Goal: Book appointment/travel/reservation

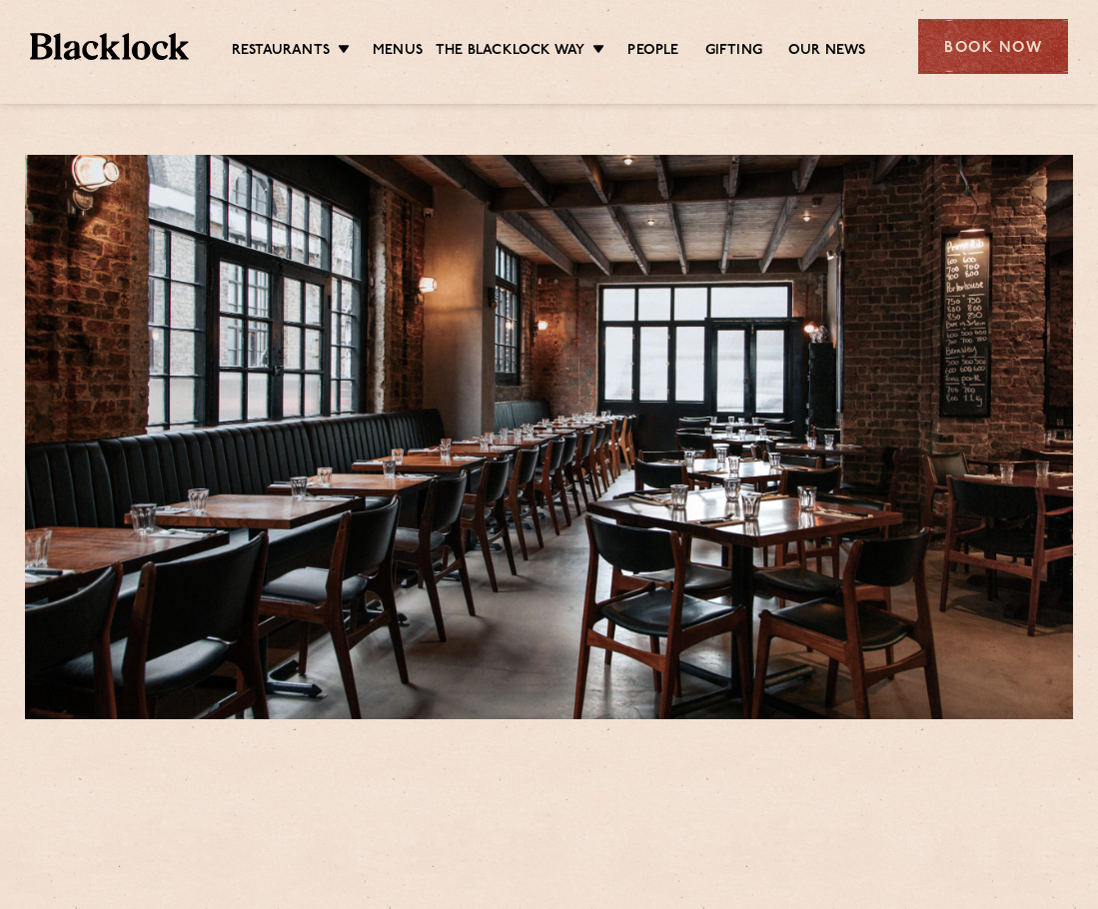
click at [951, 54] on div "Book Now" at bounding box center [993, 46] width 150 height 55
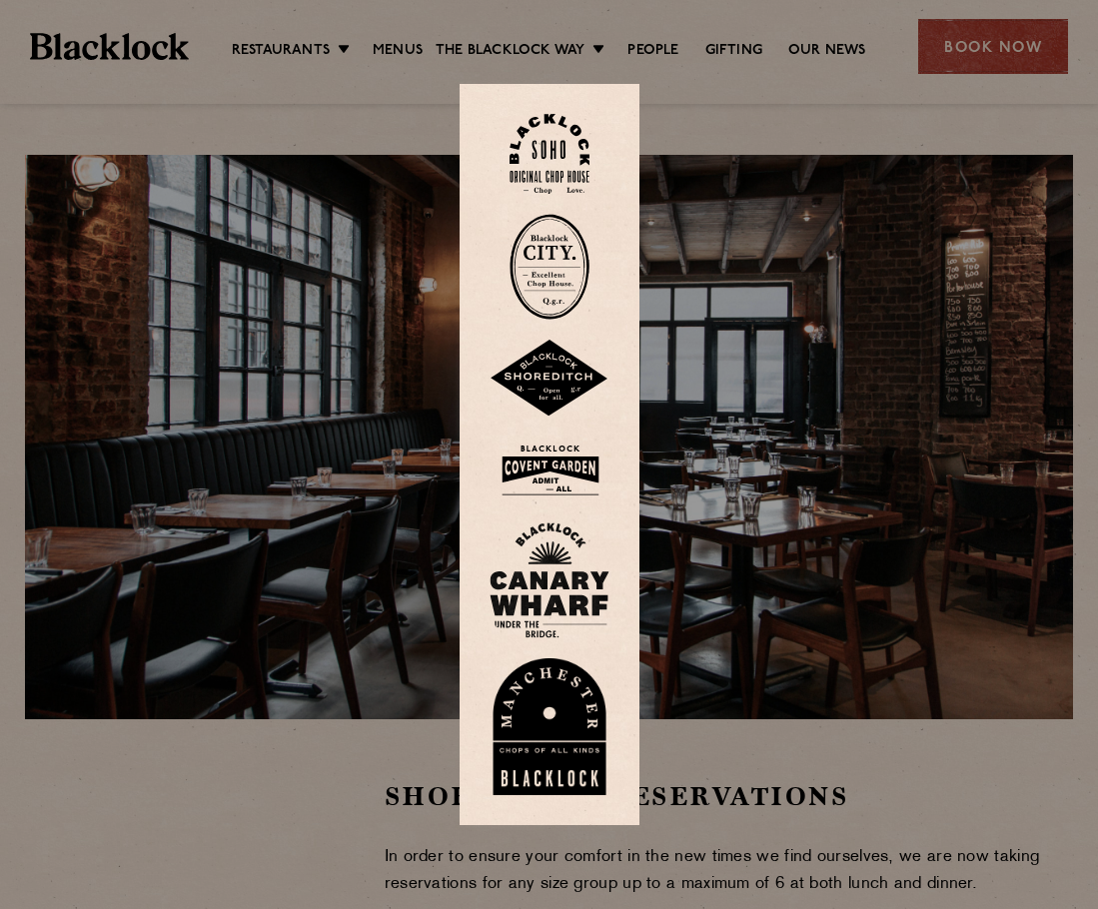
click at [561, 385] on img at bounding box center [549, 379] width 120 height 78
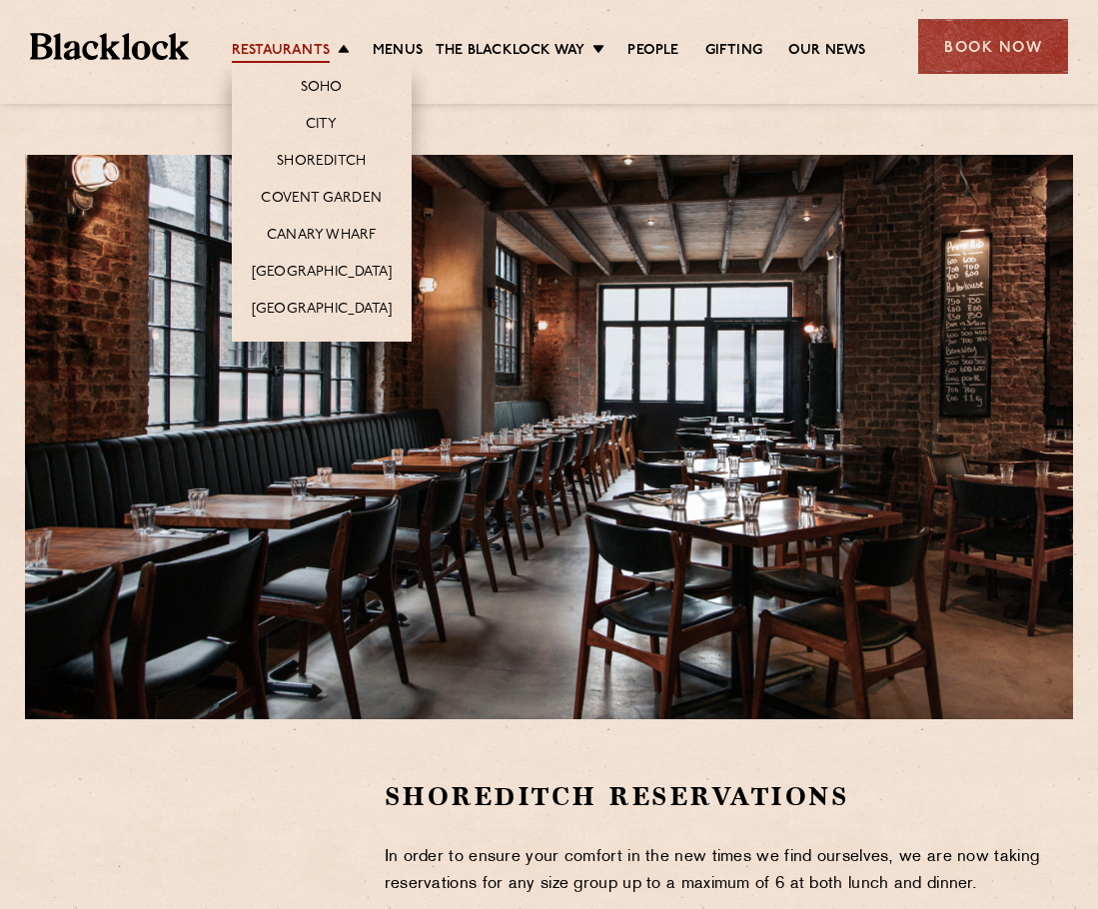
click at [302, 41] on link "Restaurants" at bounding box center [281, 52] width 98 height 22
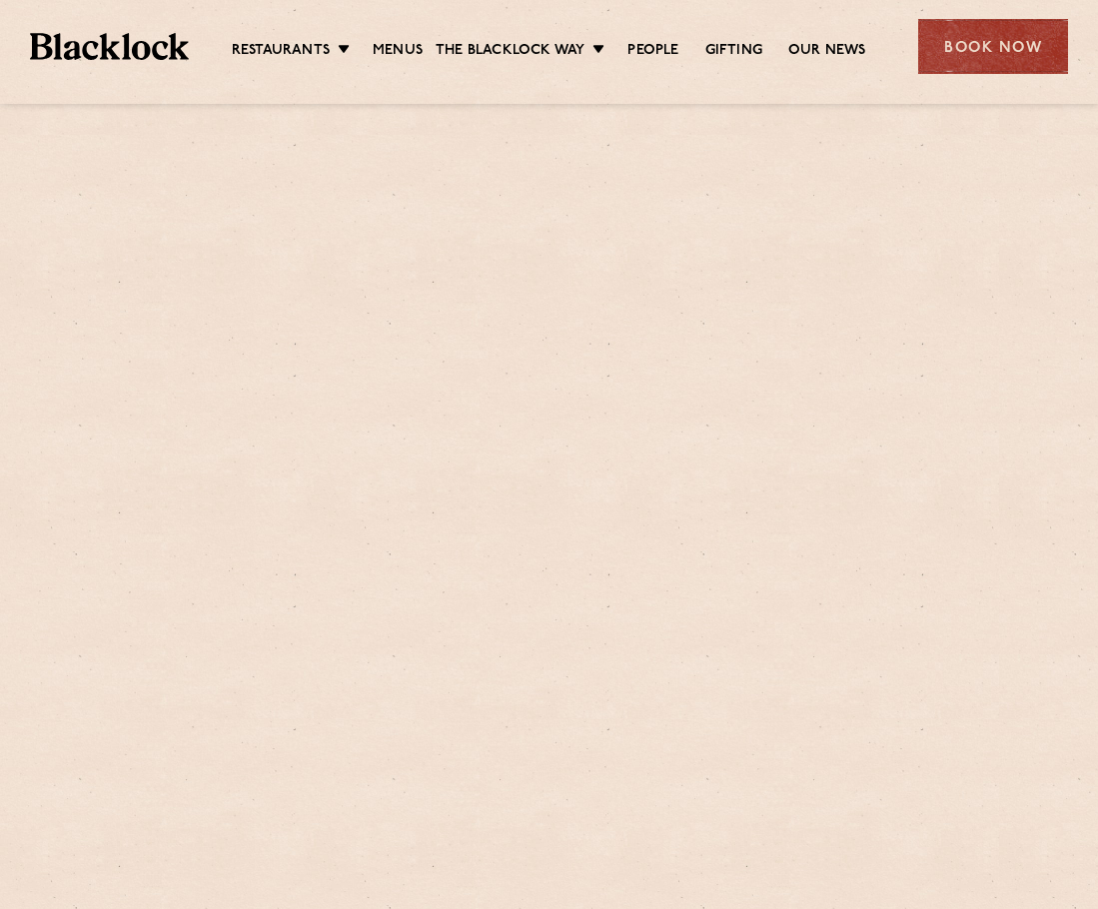
click at [0, 0] on link "Soho" at bounding box center [0, 0] width 0 height 0
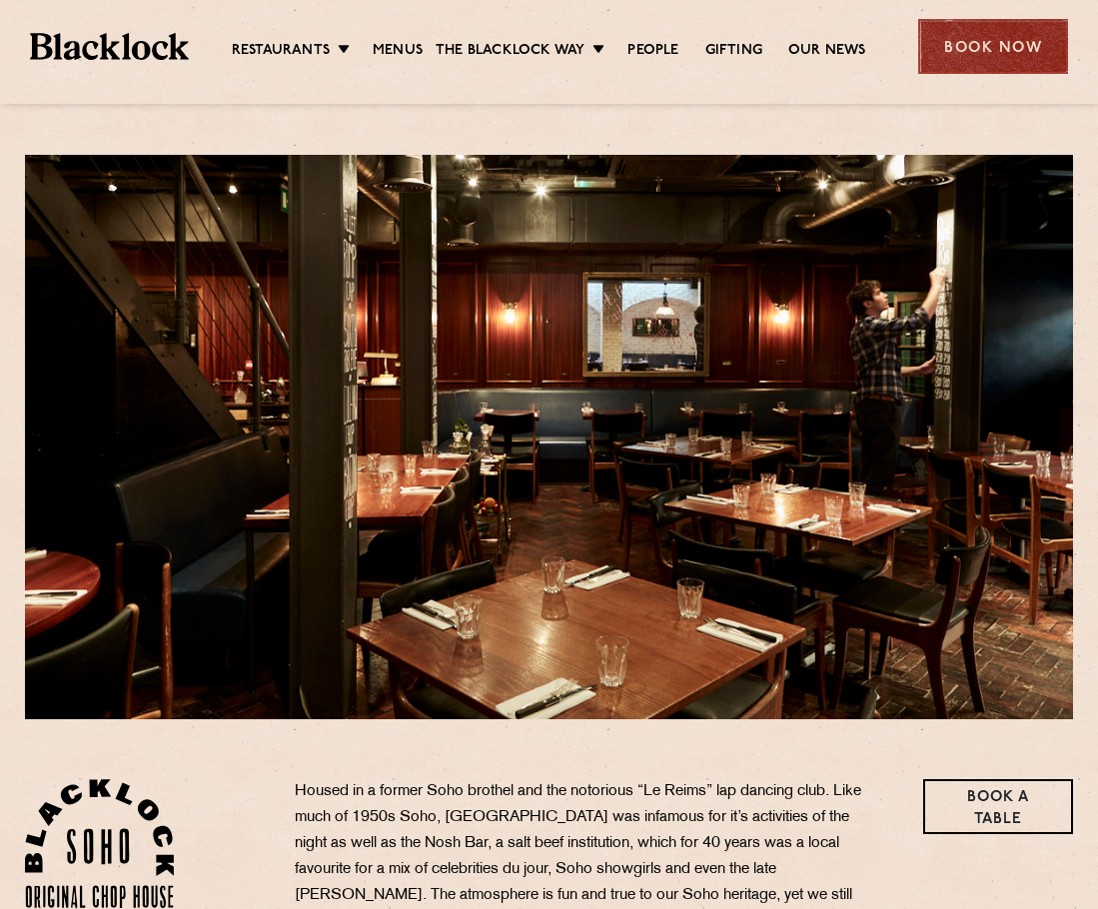
click at [954, 58] on div "Book Now" at bounding box center [993, 46] width 150 height 55
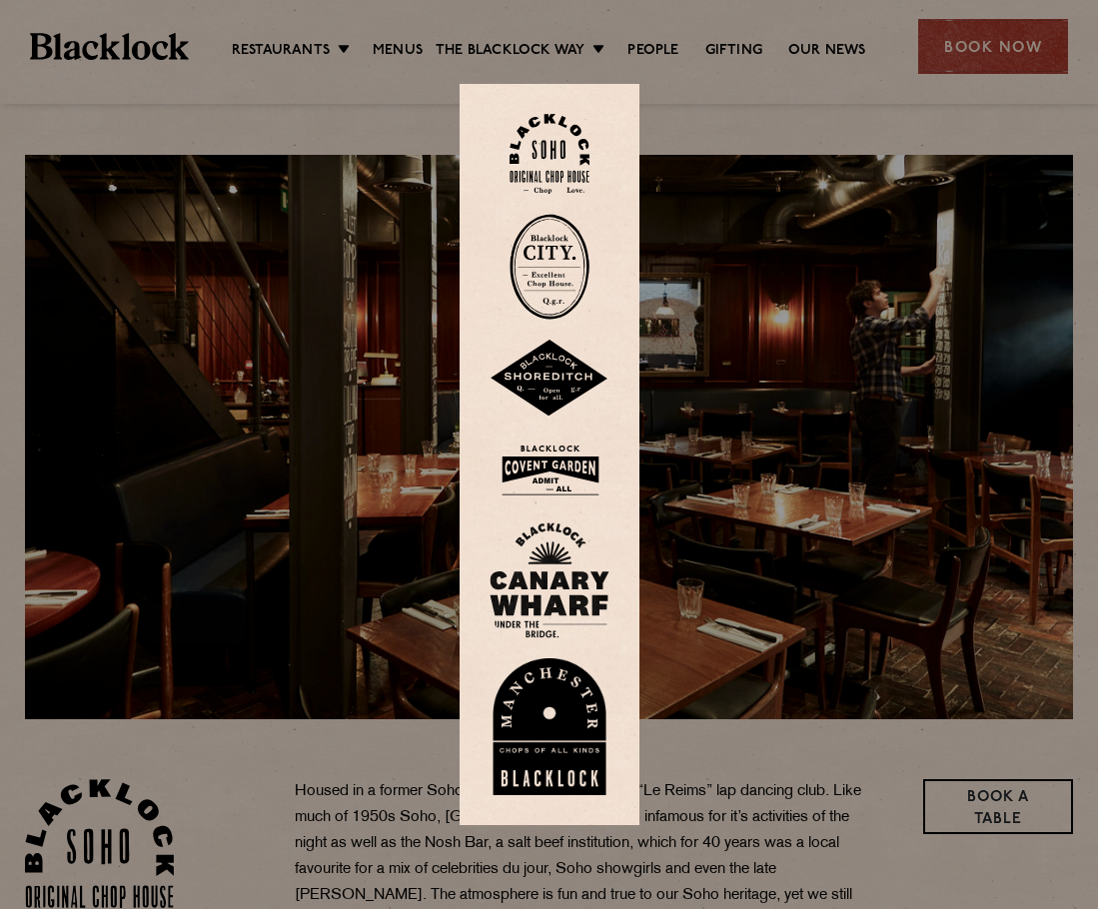
click at [576, 389] on img at bounding box center [549, 379] width 120 height 78
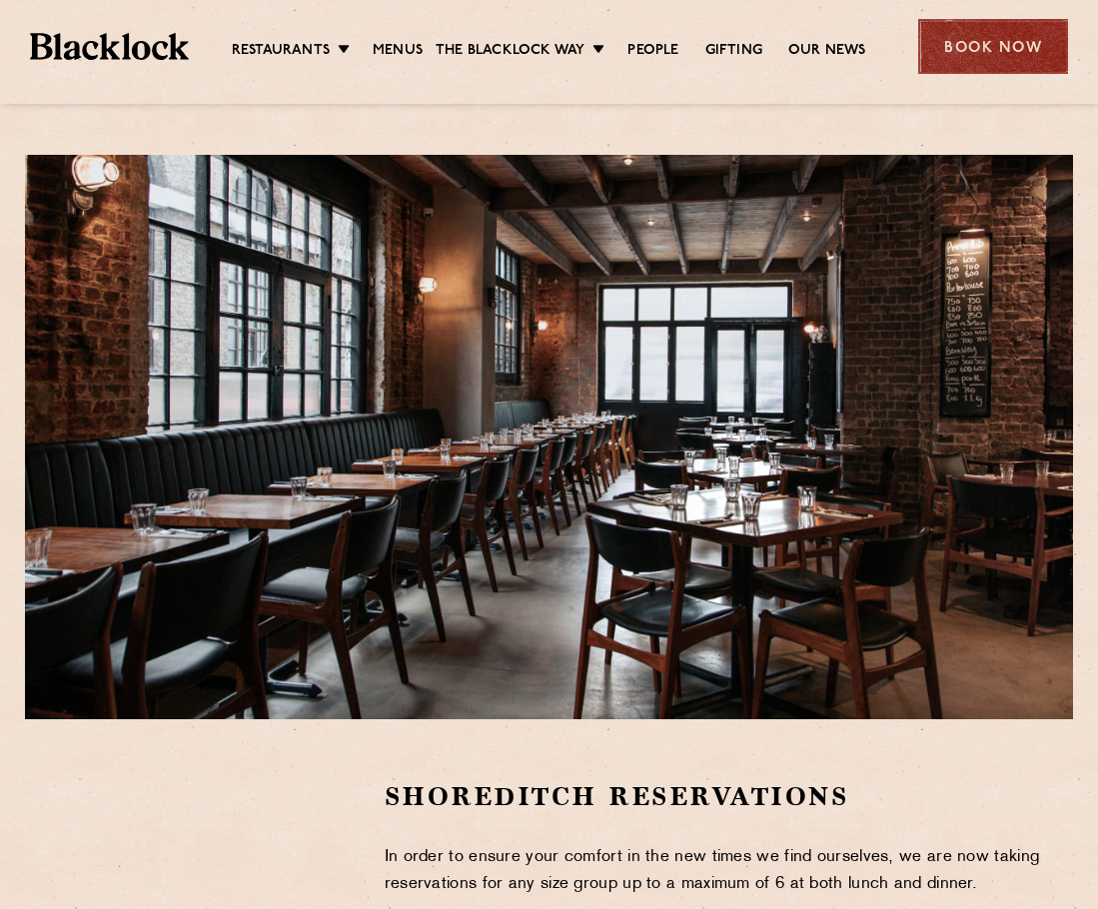
click at [968, 53] on div "Book Now" at bounding box center [993, 46] width 150 height 55
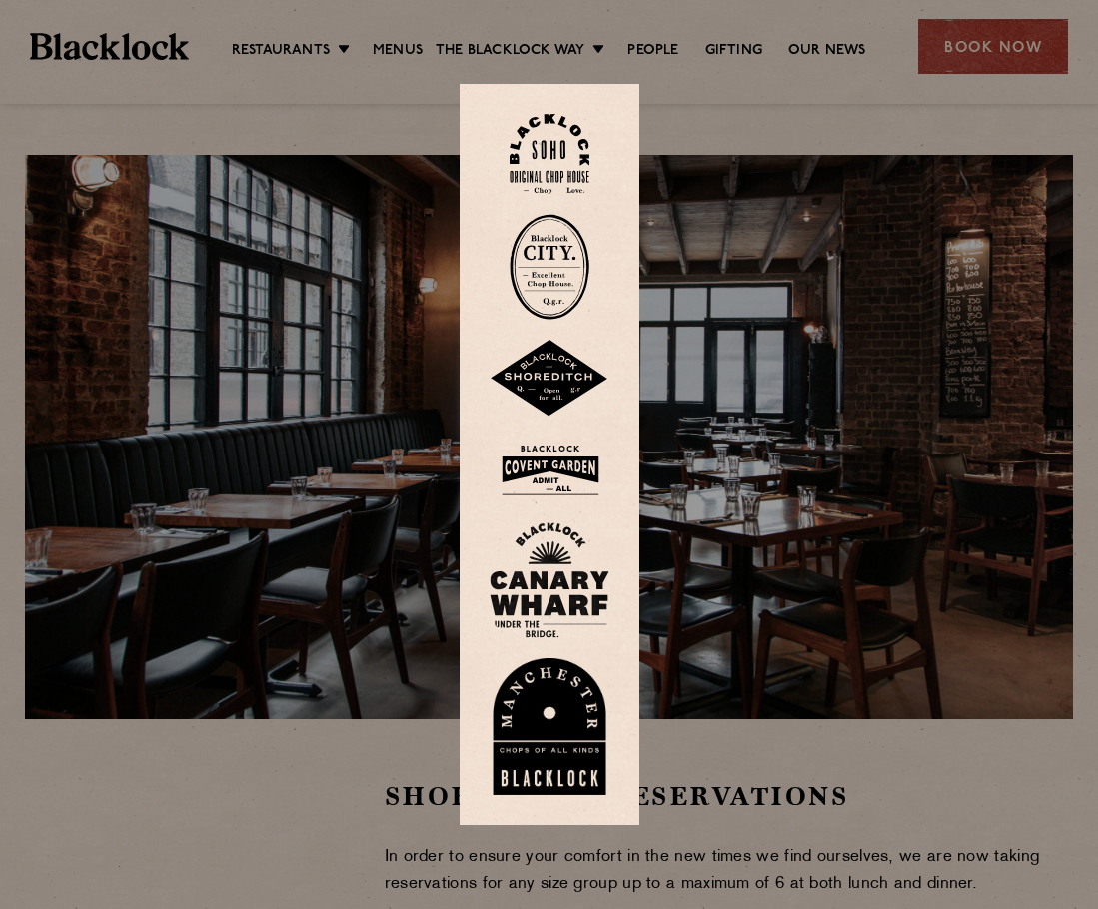
click at [567, 162] on img at bounding box center [549, 154] width 80 height 81
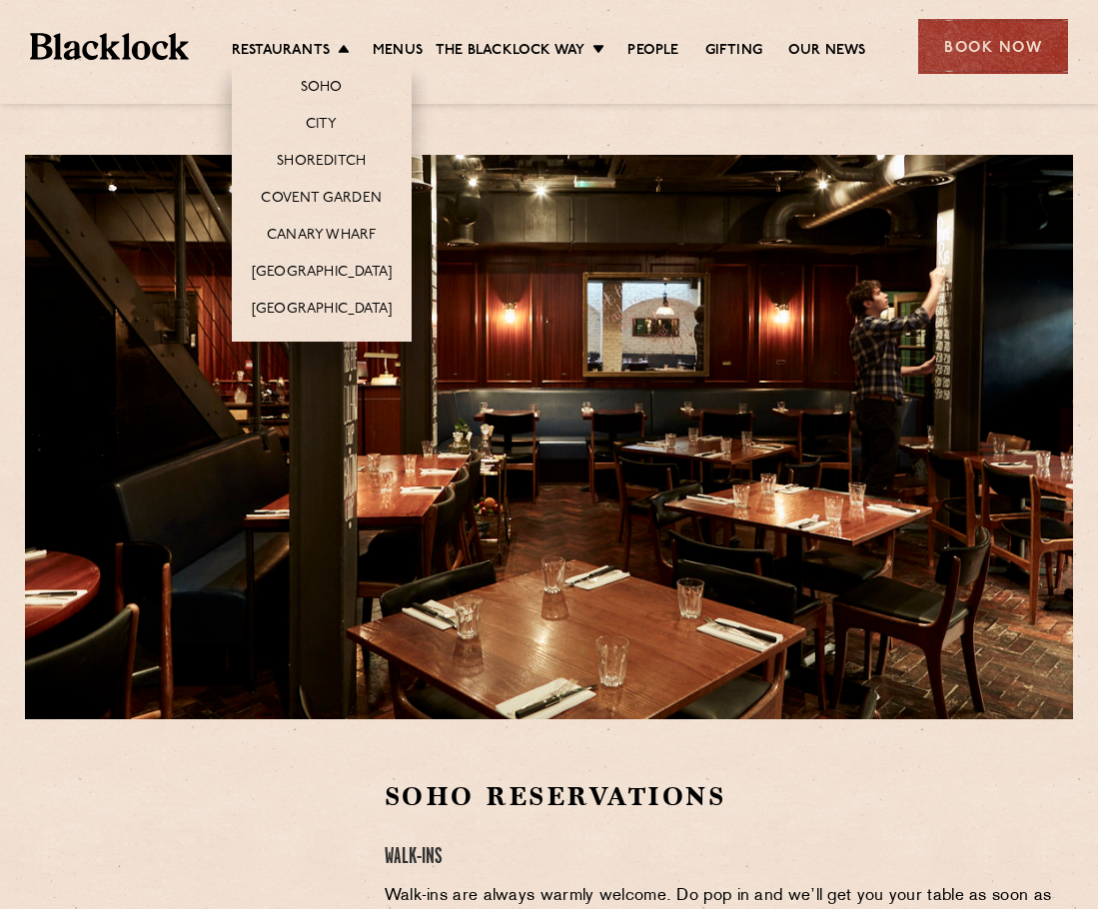
click at [339, 48] on li "Restaurants Soho City Shoreditch Covent Garden Canary Wharf Manchester Birmingh…" at bounding box center [296, 52] width 128 height 22
click at [322, 123] on link "City" at bounding box center [322, 126] width 32 height 22
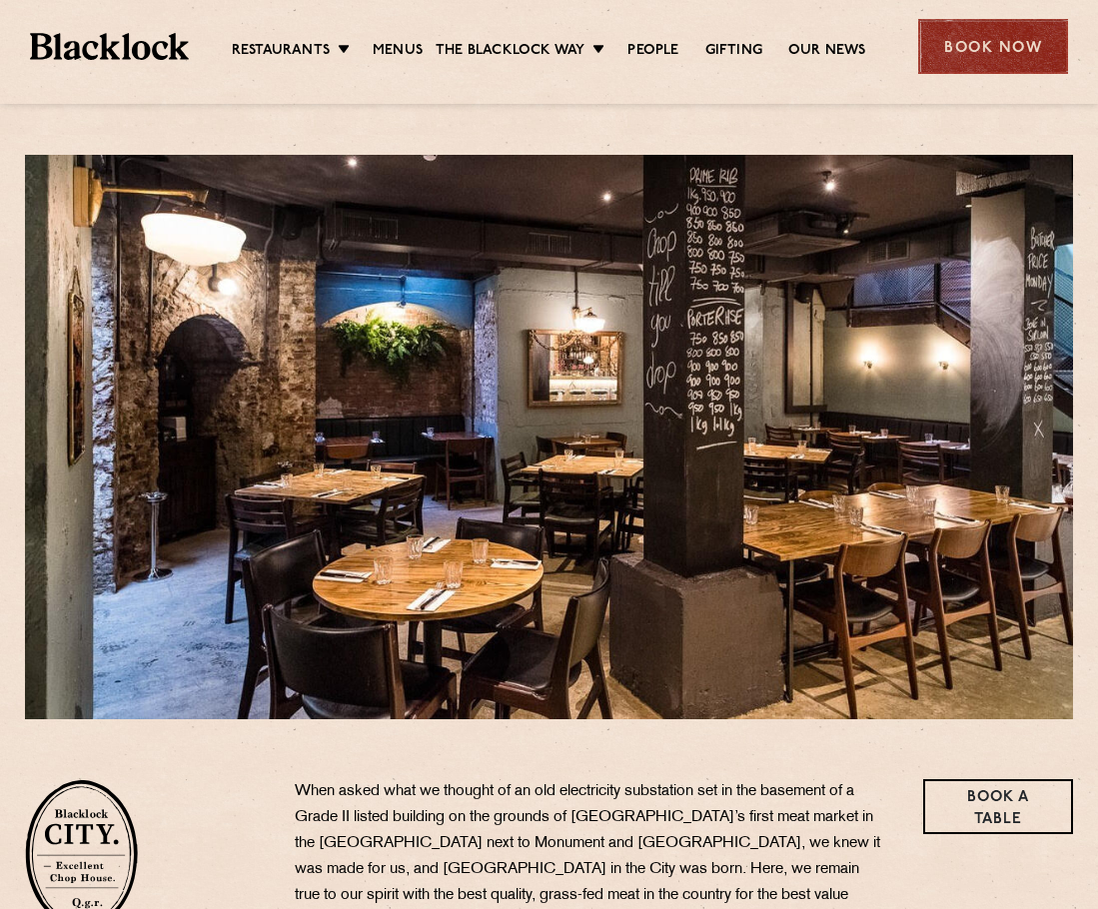
click at [968, 48] on div "Book Now" at bounding box center [993, 46] width 150 height 55
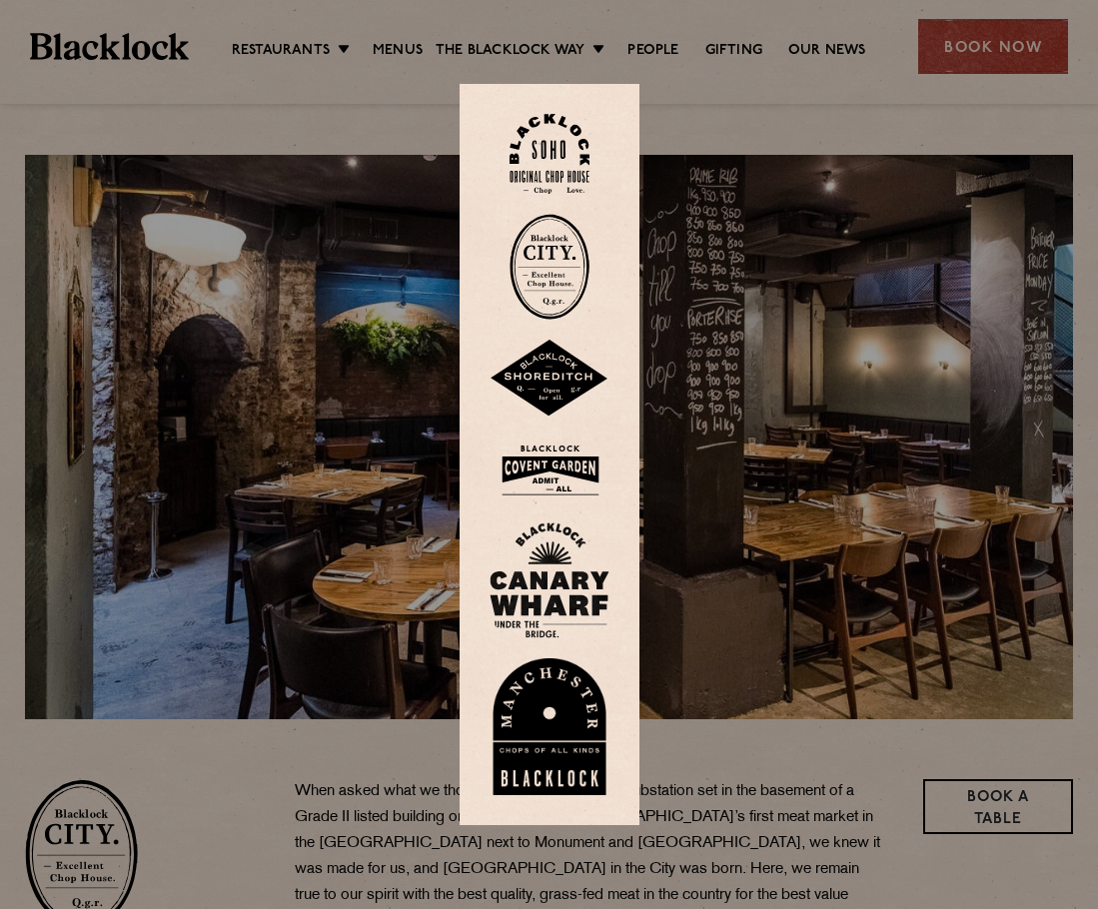
click at [568, 264] on img at bounding box center [549, 267] width 80 height 106
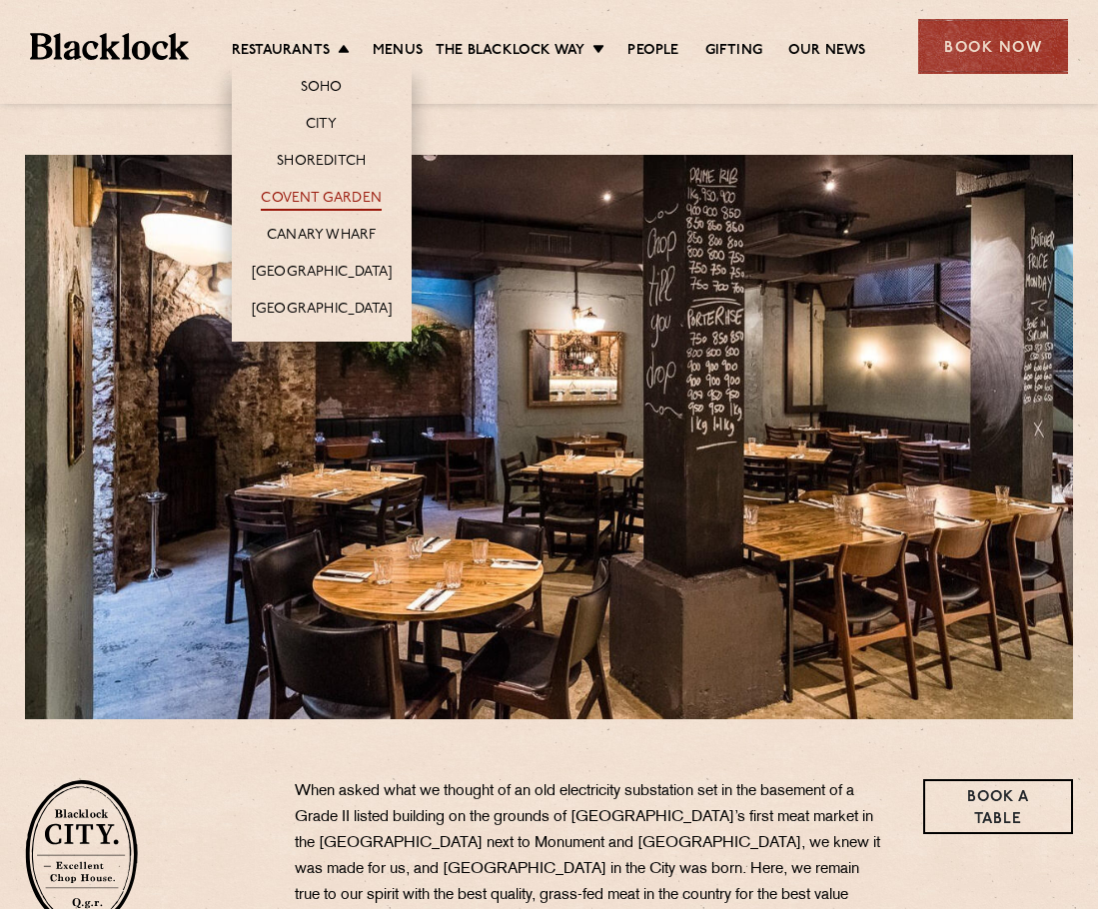
click at [356, 194] on link "Covent Garden" at bounding box center [321, 200] width 121 height 22
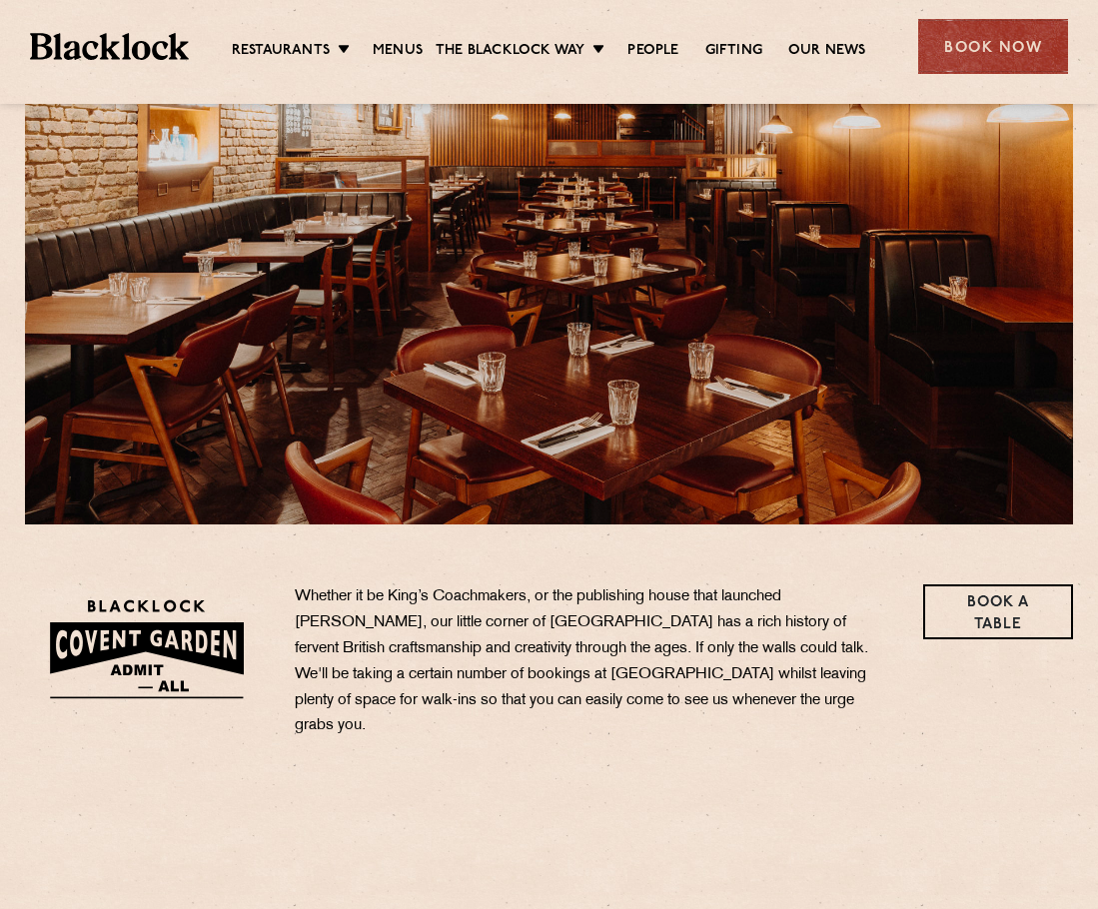
scroll to position [200, 0]
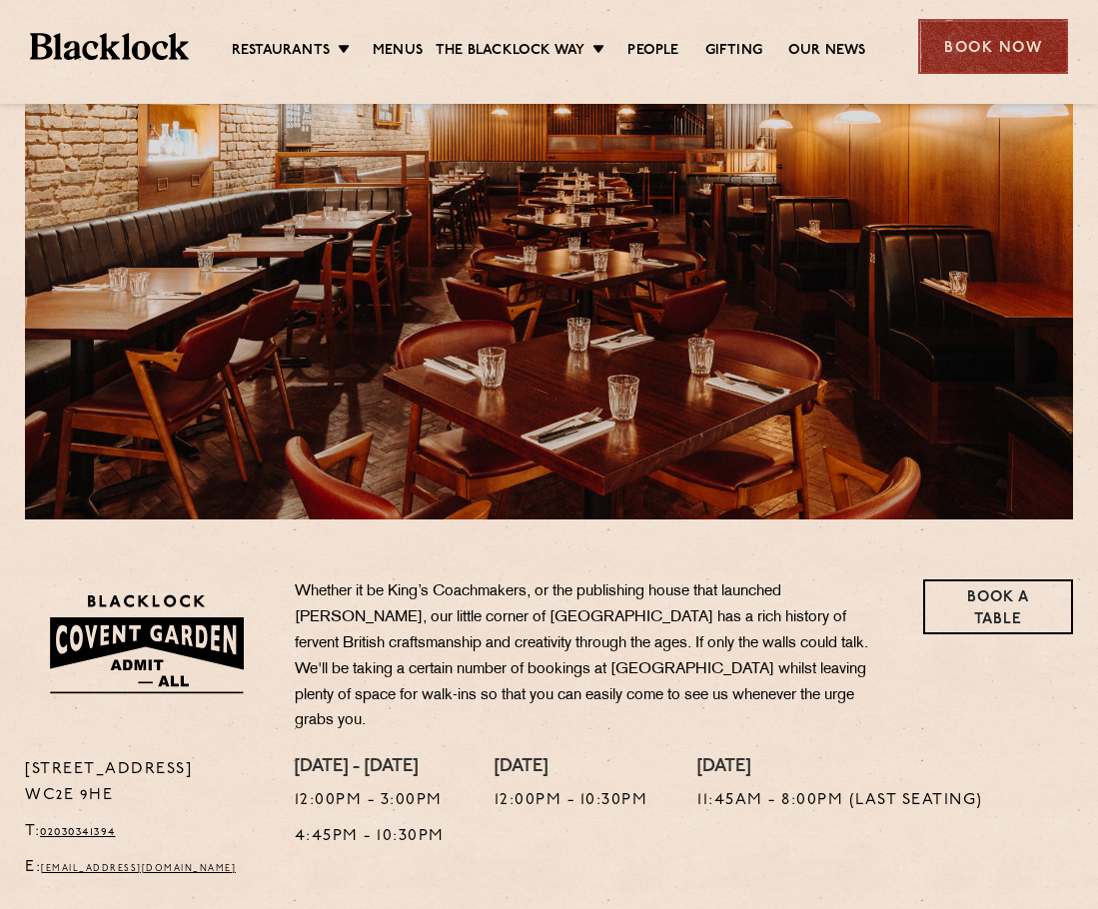
click at [1006, 63] on div "Book Now" at bounding box center [993, 46] width 150 height 55
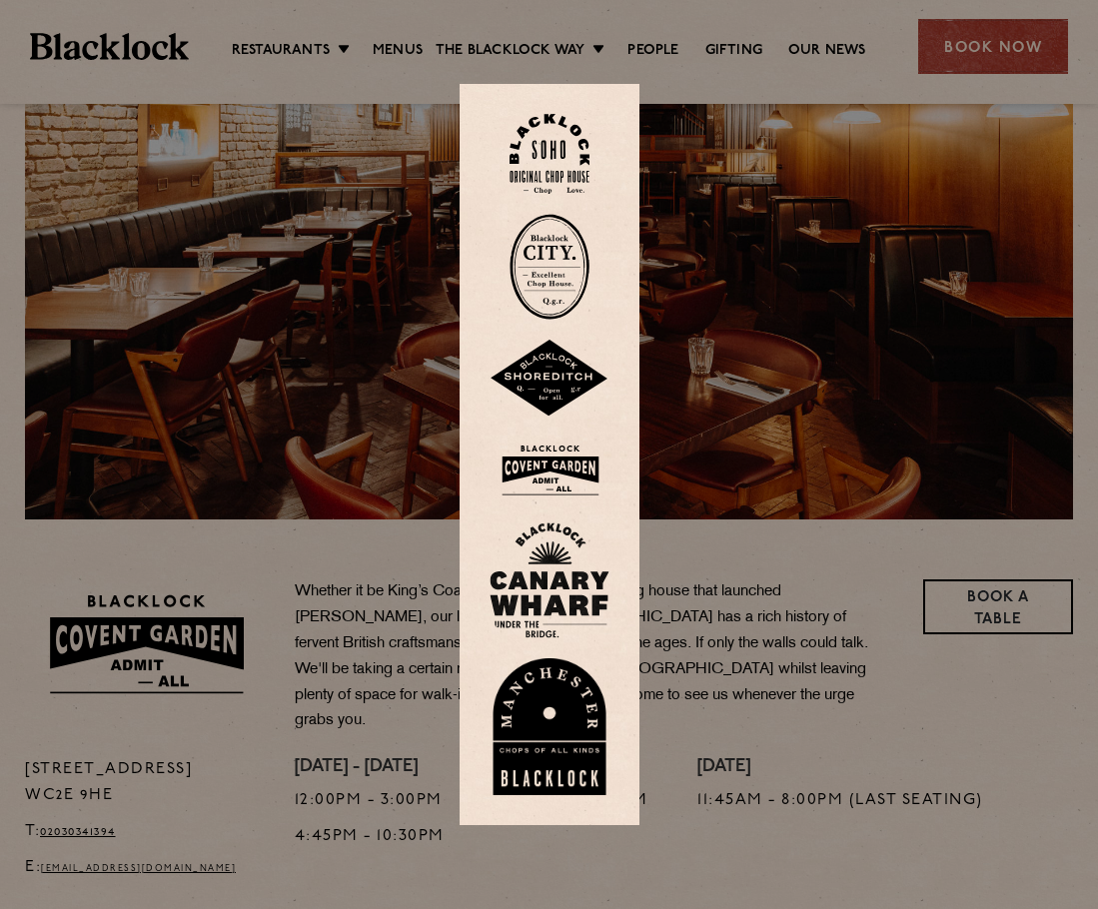
click at [564, 473] on img at bounding box center [549, 470] width 120 height 65
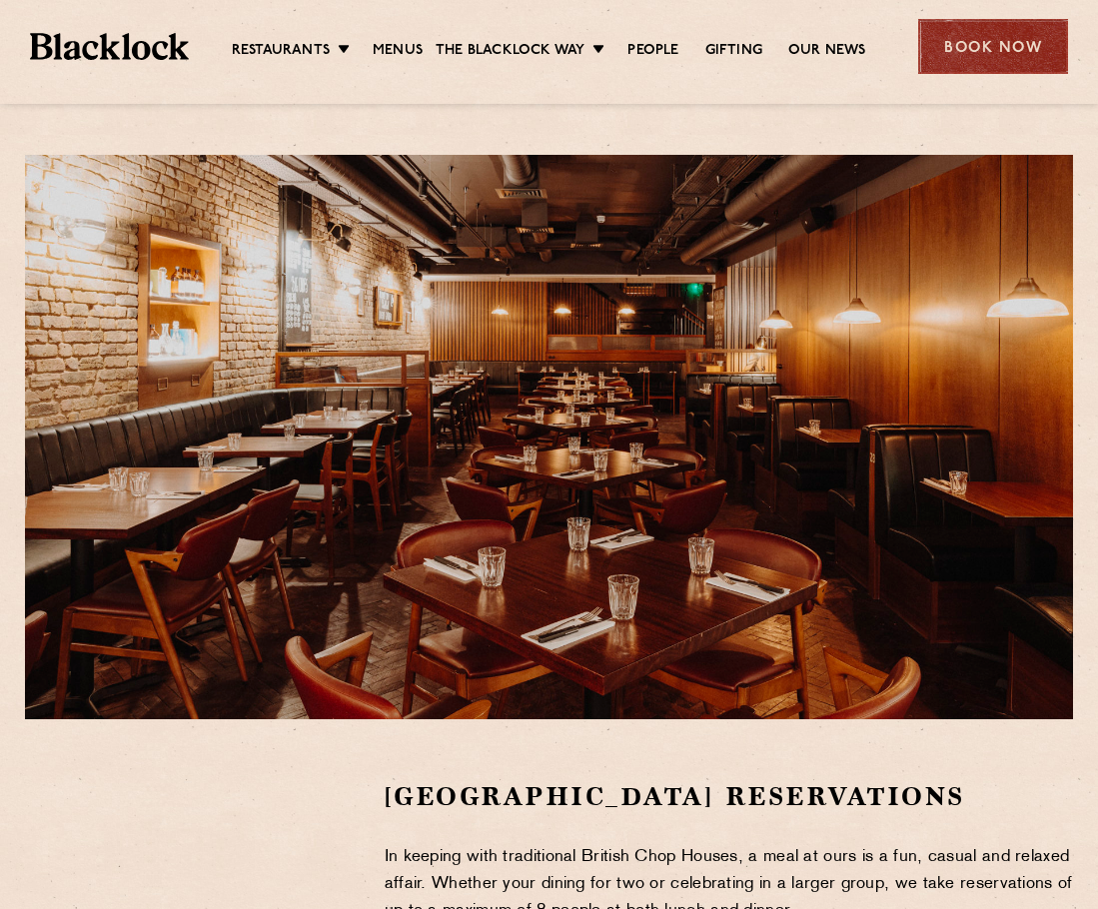
click at [965, 32] on div "Book Now" at bounding box center [993, 46] width 150 height 55
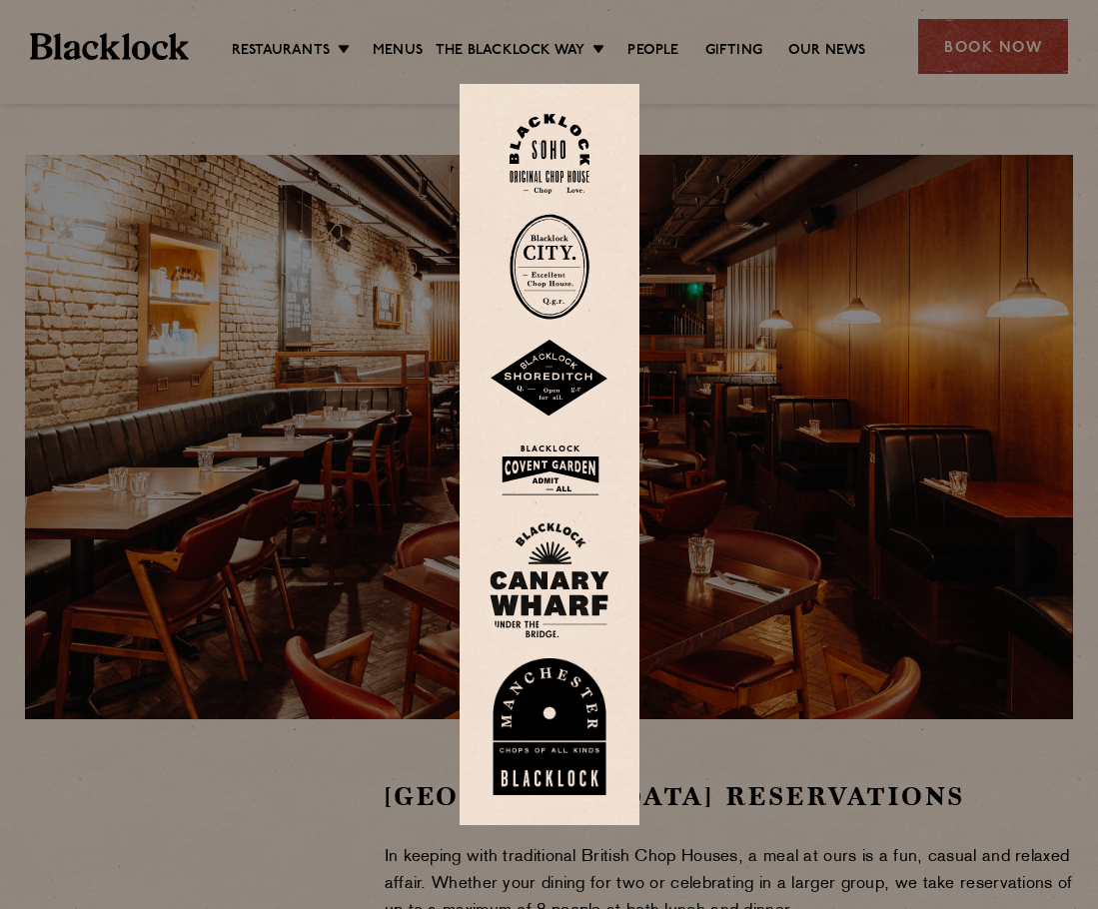
click at [574, 581] on img at bounding box center [549, 580] width 120 height 116
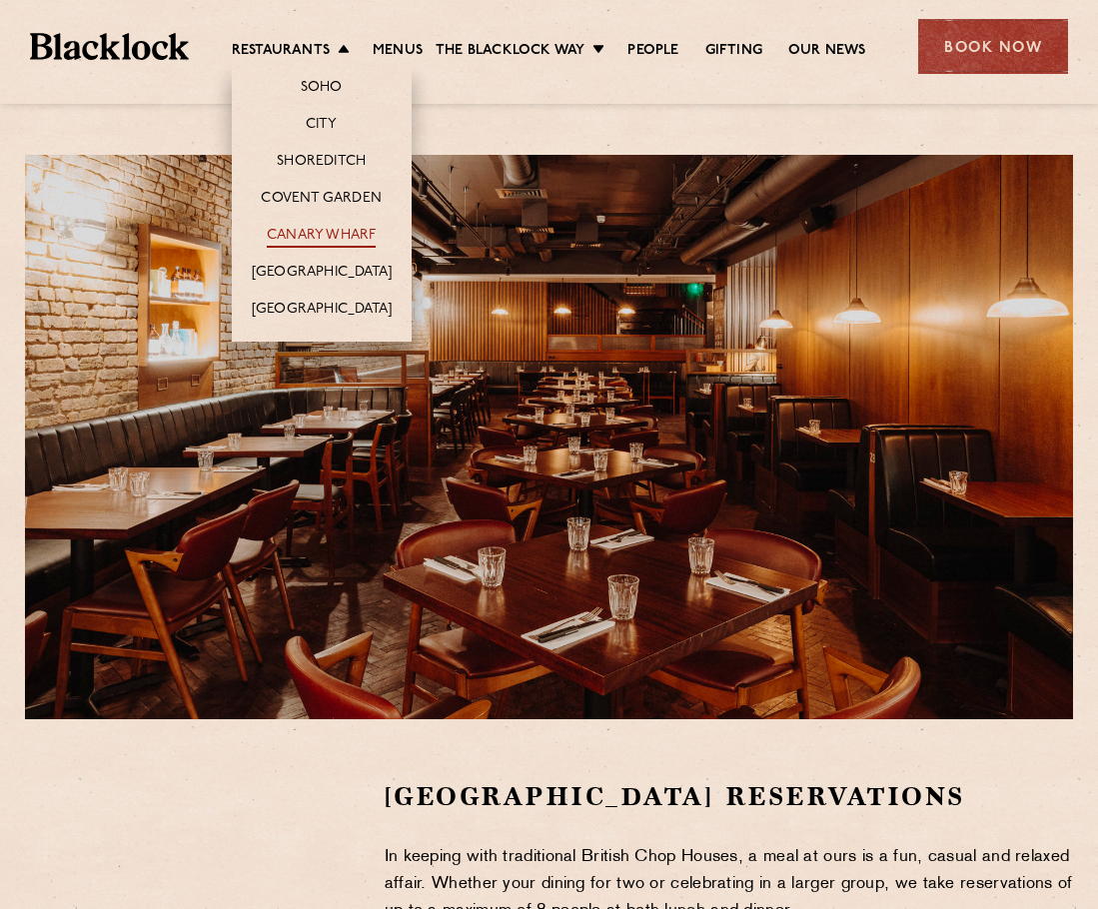
click at [355, 242] on link "Canary Wharf" at bounding box center [321, 237] width 109 height 22
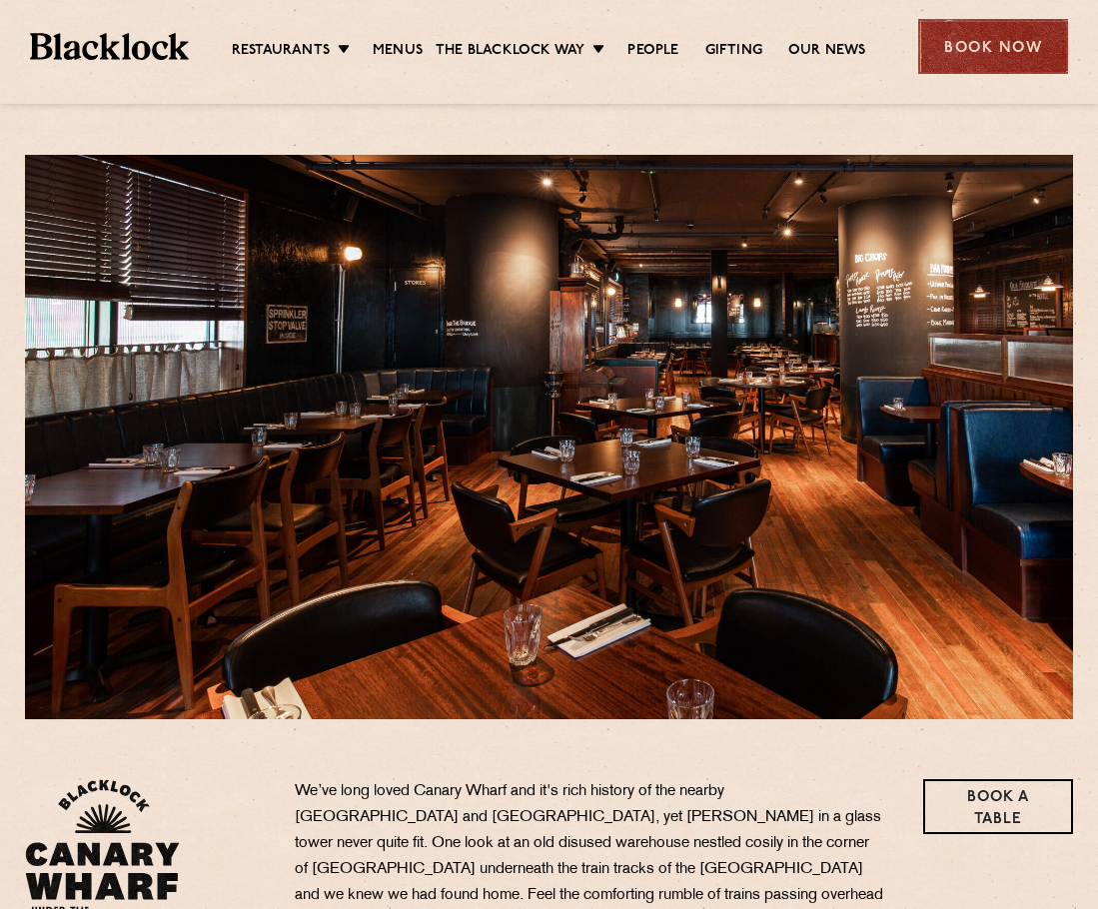
click at [971, 57] on div "Book Now" at bounding box center [993, 46] width 150 height 55
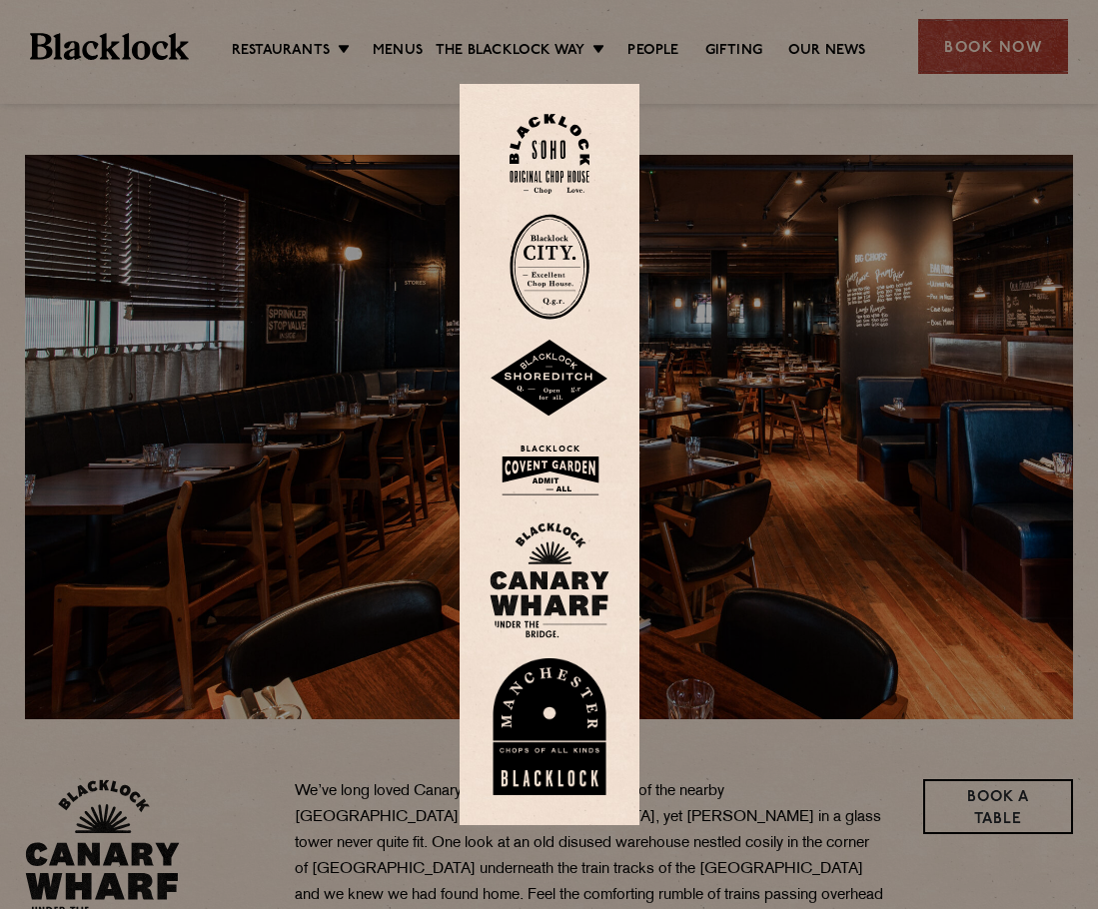
click at [551, 375] on img at bounding box center [549, 379] width 120 height 78
